Goal: Information Seeking & Learning: Learn about a topic

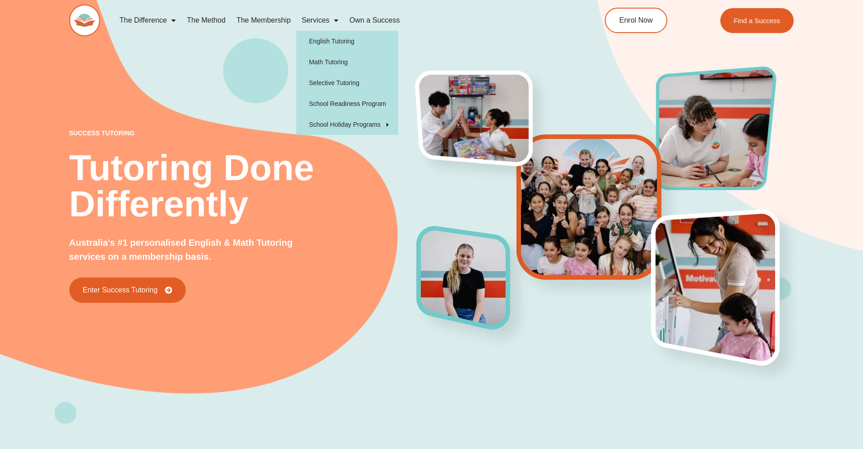
click at [325, 20] on link "Services" at bounding box center [320, 20] width 48 height 21
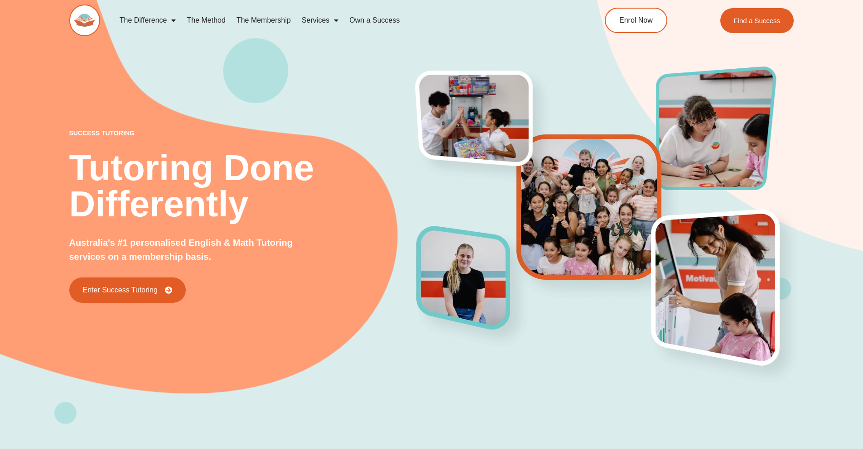
click at [323, 16] on link "Services" at bounding box center [320, 20] width 48 height 21
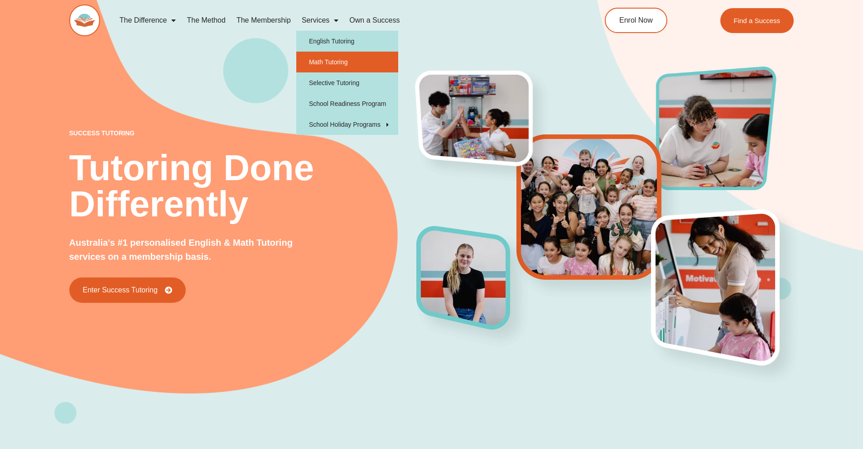
click at [353, 63] on link "Math Tutoring" at bounding box center [347, 62] width 102 height 21
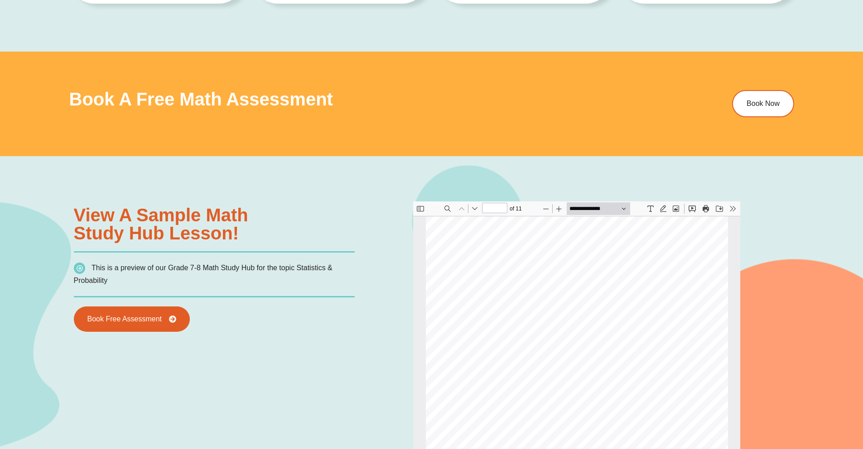
scroll to position [694, 0]
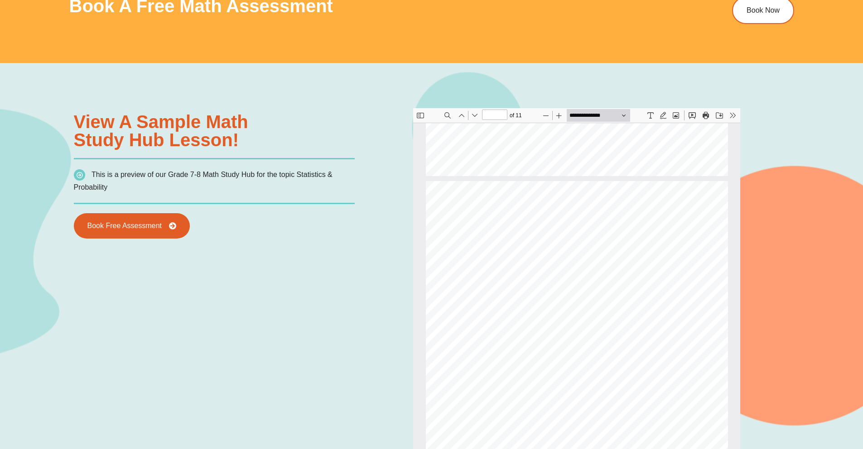
type input "**"
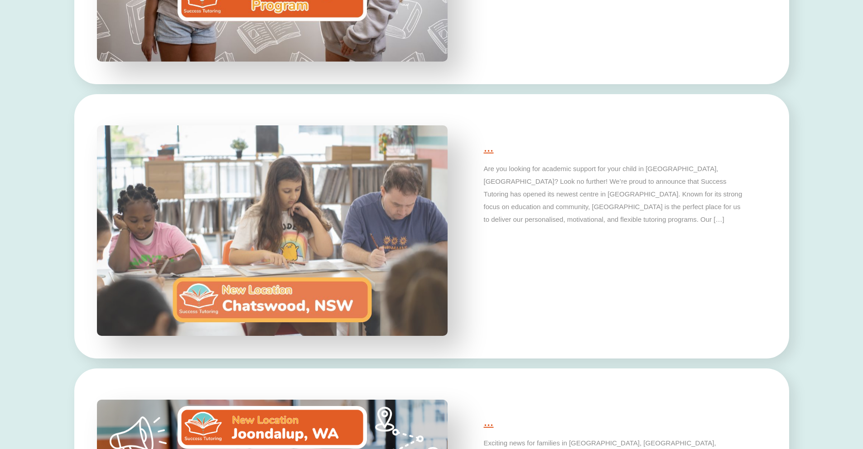
scroll to position [2622, 0]
